Goal: Check status: Check status

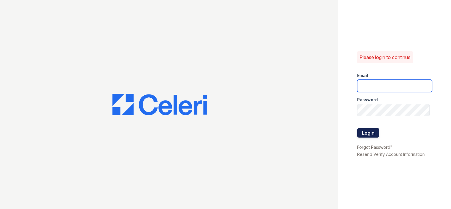
type input "arrivebrentwood@trinity-pm.com"
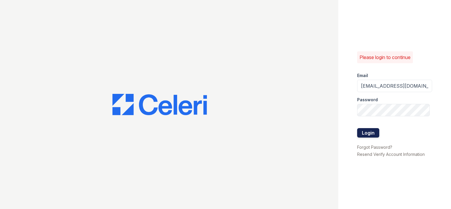
click at [362, 130] on button "Login" at bounding box center [369, 132] width 22 height 9
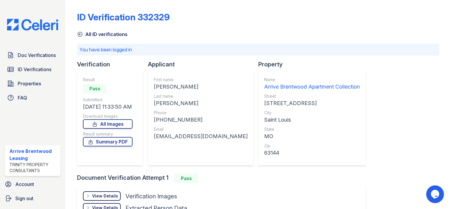
drag, startPoint x: 39, startPoint y: 65, endPoint x: 51, endPoint y: 61, distance: 12.3
click at [39, 65] on link "ID Verifications" at bounding box center [33, 70] width 56 height 12
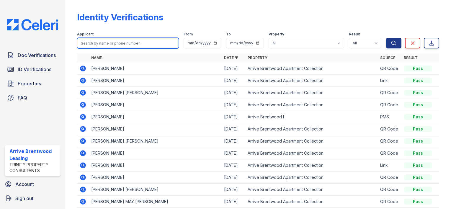
click at [102, 40] on input "search" at bounding box center [128, 43] width 102 height 11
type input "[PERSON_NAME]"
click at [386, 38] on button "Search" at bounding box center [393, 43] width 15 height 11
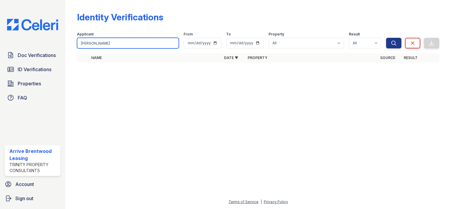
click at [117, 40] on input "[PERSON_NAME]" at bounding box center [128, 43] width 102 height 11
type input "[PERSON_NAME]"
click at [386, 38] on button "Search" at bounding box center [393, 43] width 15 height 11
